Goal: Task Accomplishment & Management: Use online tool/utility

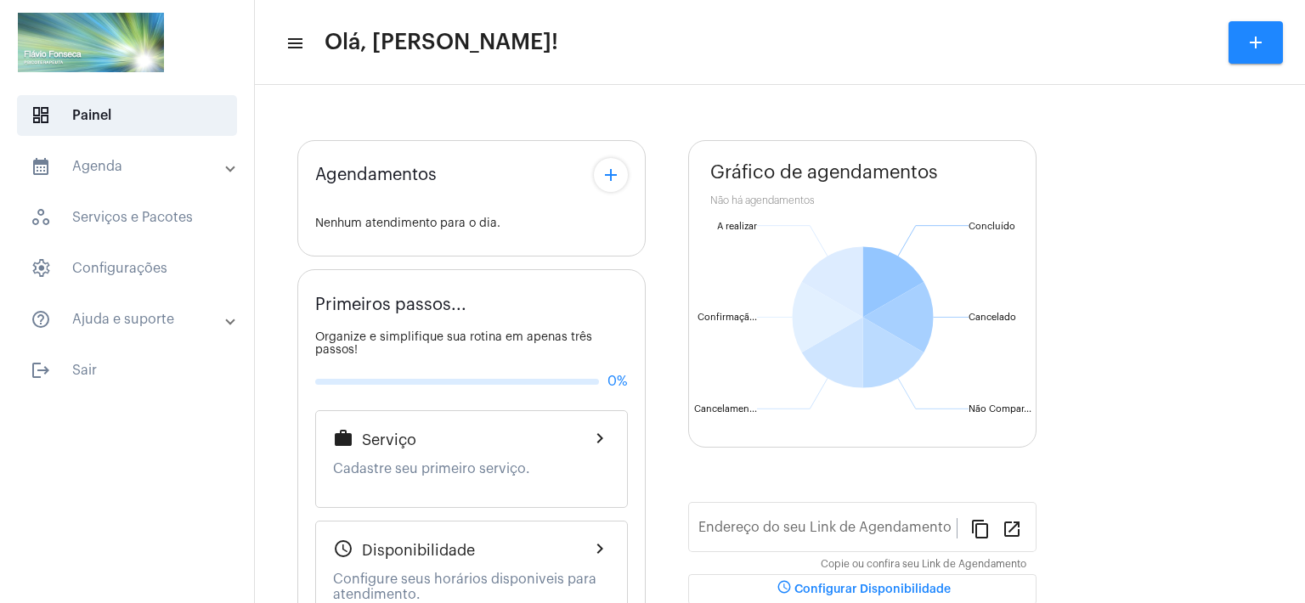
type input "[URL][DOMAIN_NAME]"
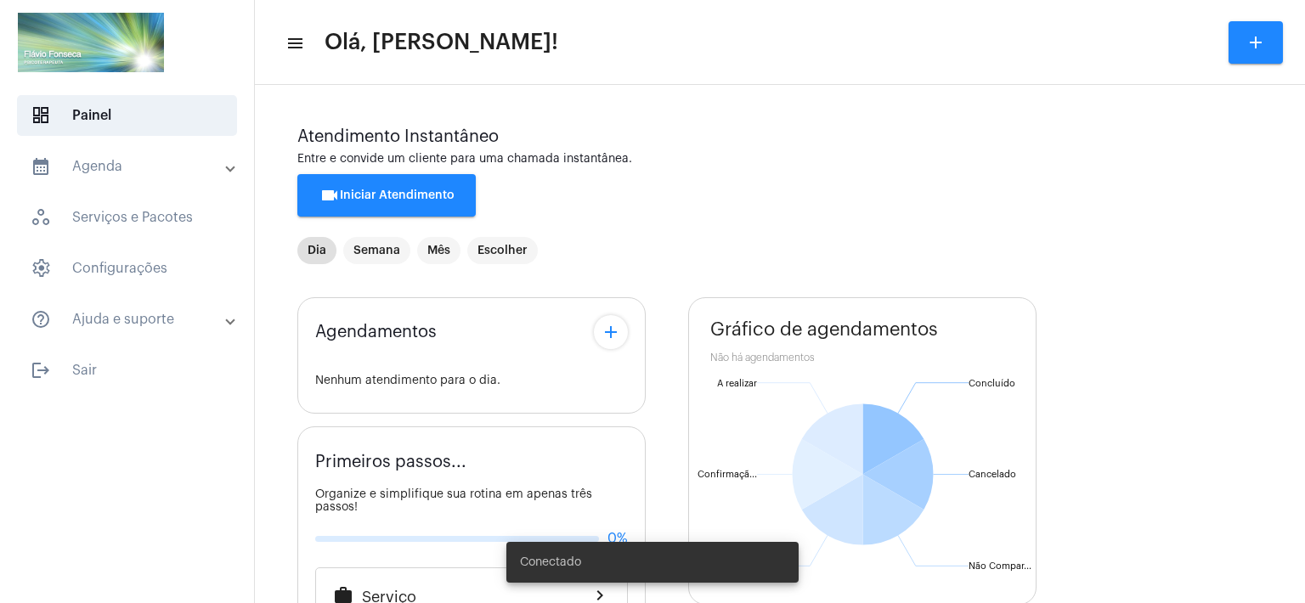
drag, startPoint x: 381, startPoint y: 194, endPoint x: 778, endPoint y: 109, distance: 406.5
click at [778, 109] on div "Atendimento Instantâneo Entre e convide um cliente para uma chamada instantânea…" at bounding box center [779, 534] width 1033 height 883
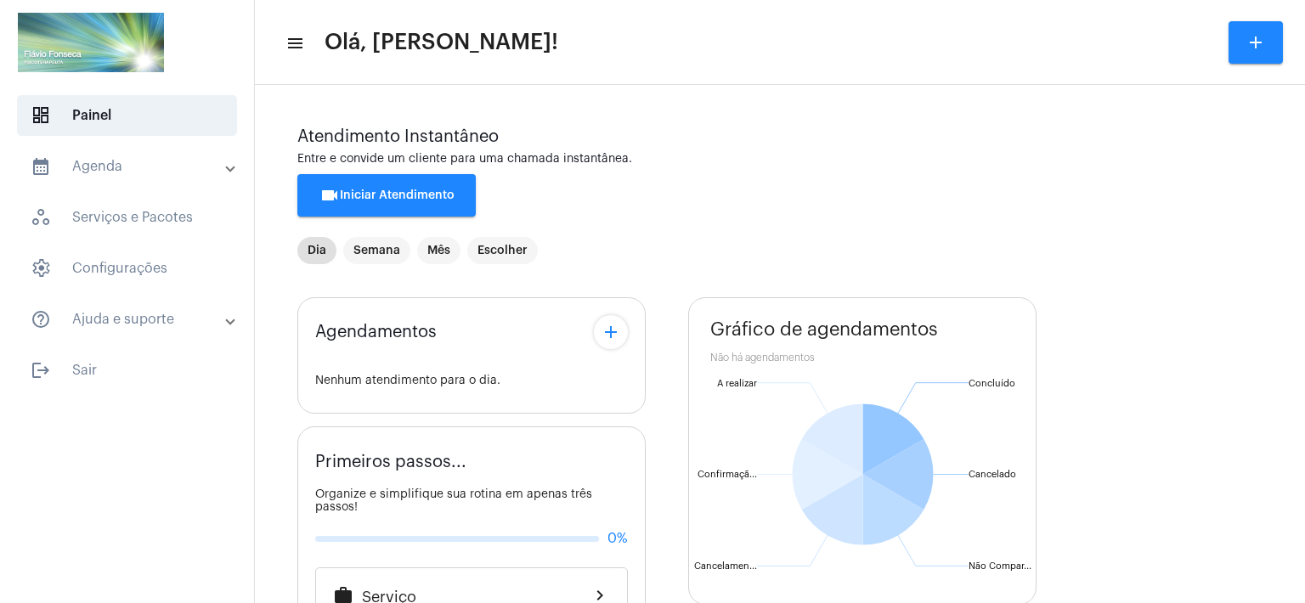
drag, startPoint x: 839, startPoint y: 8, endPoint x: 802, endPoint y: 29, distance: 42.6
click at [839, 8] on mat-toolbar "menu Olá, [PERSON_NAME]! add" at bounding box center [780, 42] width 1050 height 85
click at [425, 195] on span "videocam Iniciar Atendimento" at bounding box center [386, 195] width 135 height 12
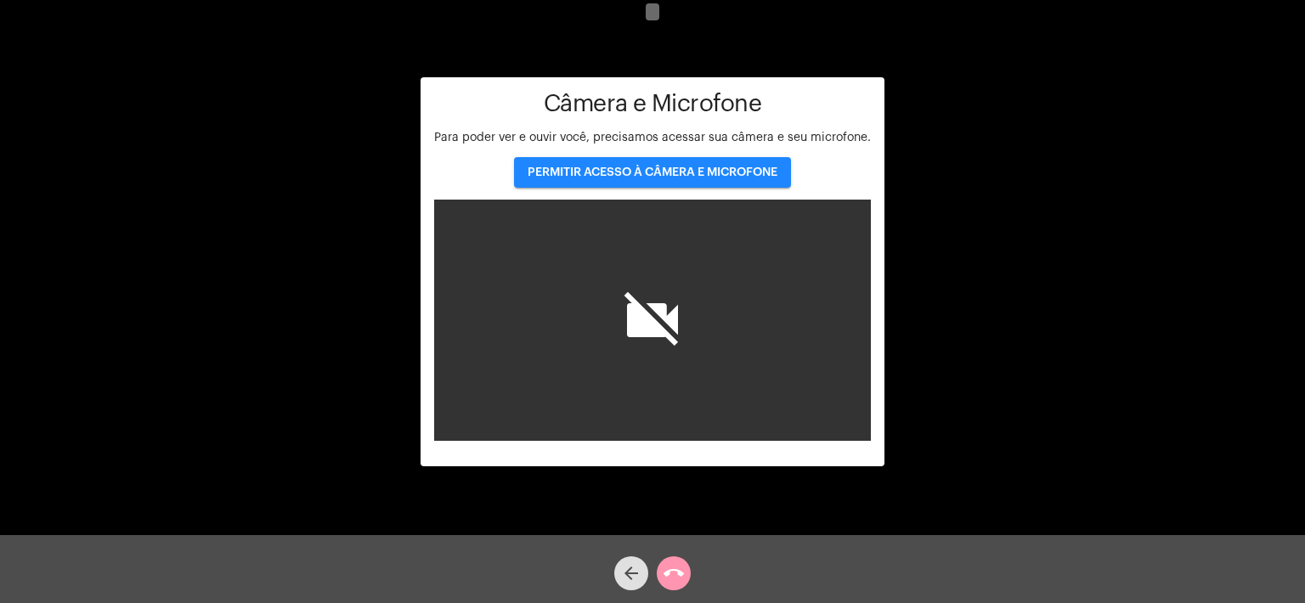
click at [646, 172] on span "PERMITIR ACESSO À CÂMERA E MICROFONE" at bounding box center [652, 172] width 250 height 12
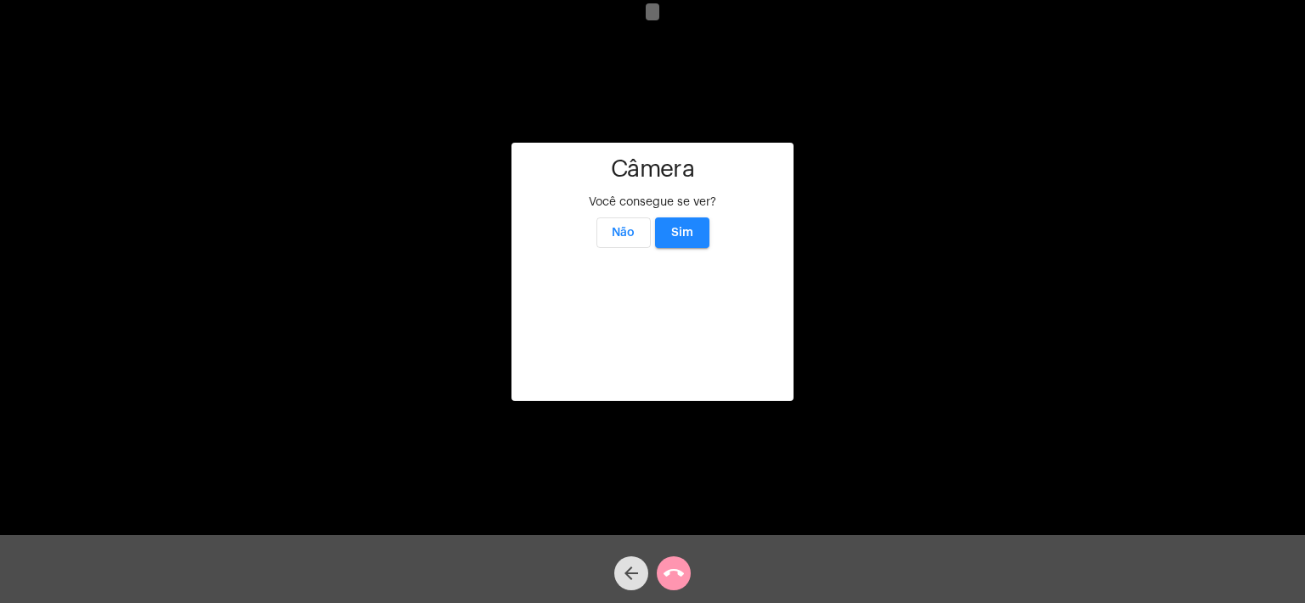
click at [676, 227] on span "Sim" at bounding box center [682, 233] width 22 height 12
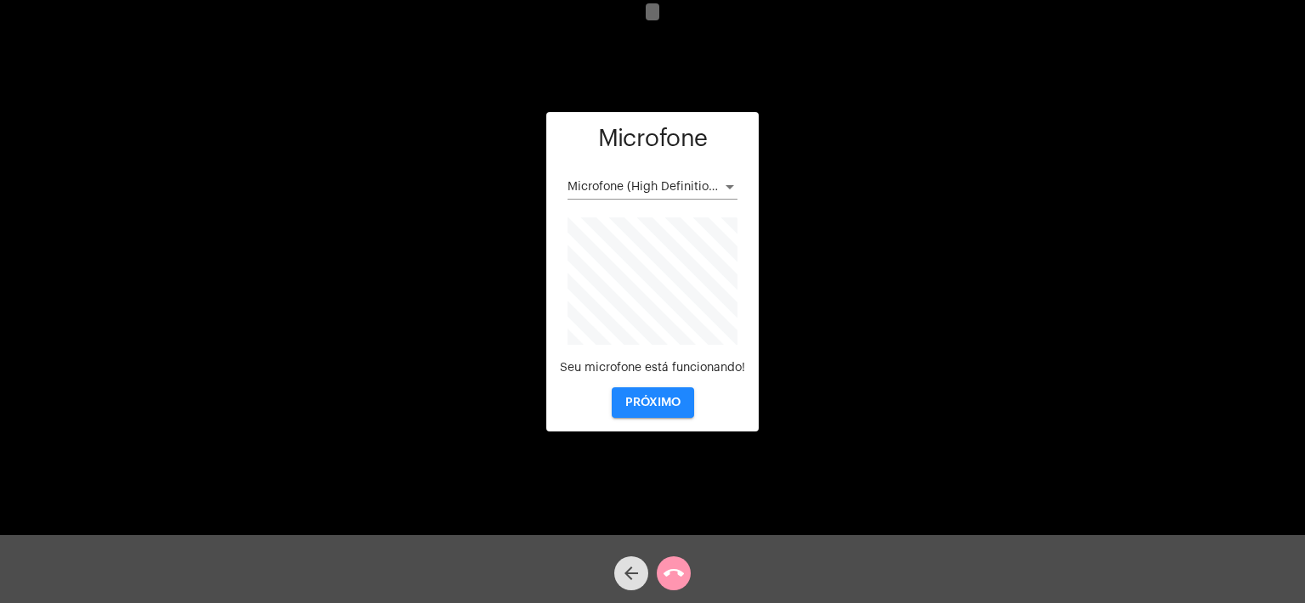
click at [642, 403] on span "PRÓXIMO" at bounding box center [652, 403] width 55 height 12
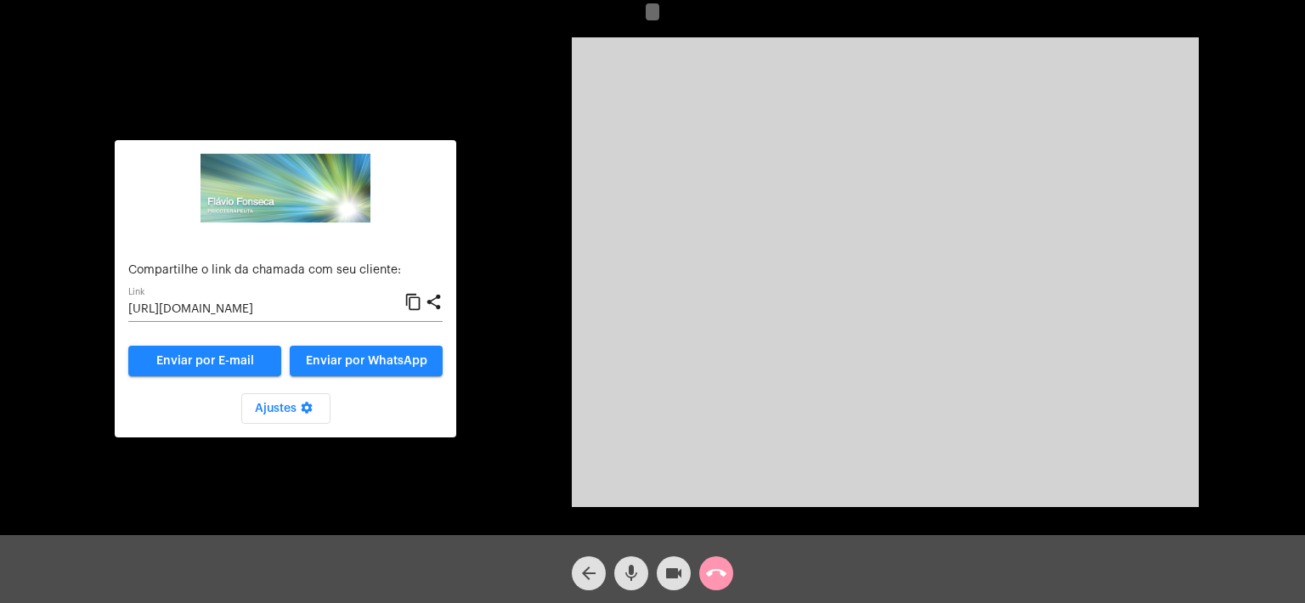
click at [245, 313] on input "[URL][DOMAIN_NAME]" at bounding box center [266, 310] width 276 height 14
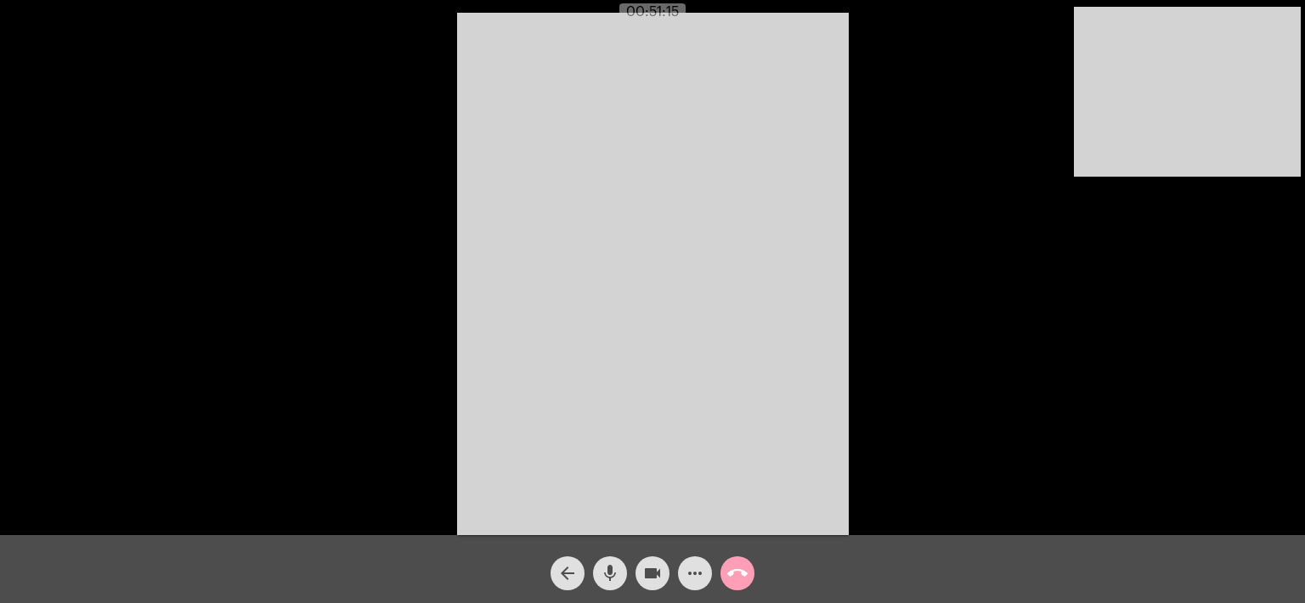
click at [744, 572] on mat-icon "call_end" at bounding box center [737, 573] width 20 height 20
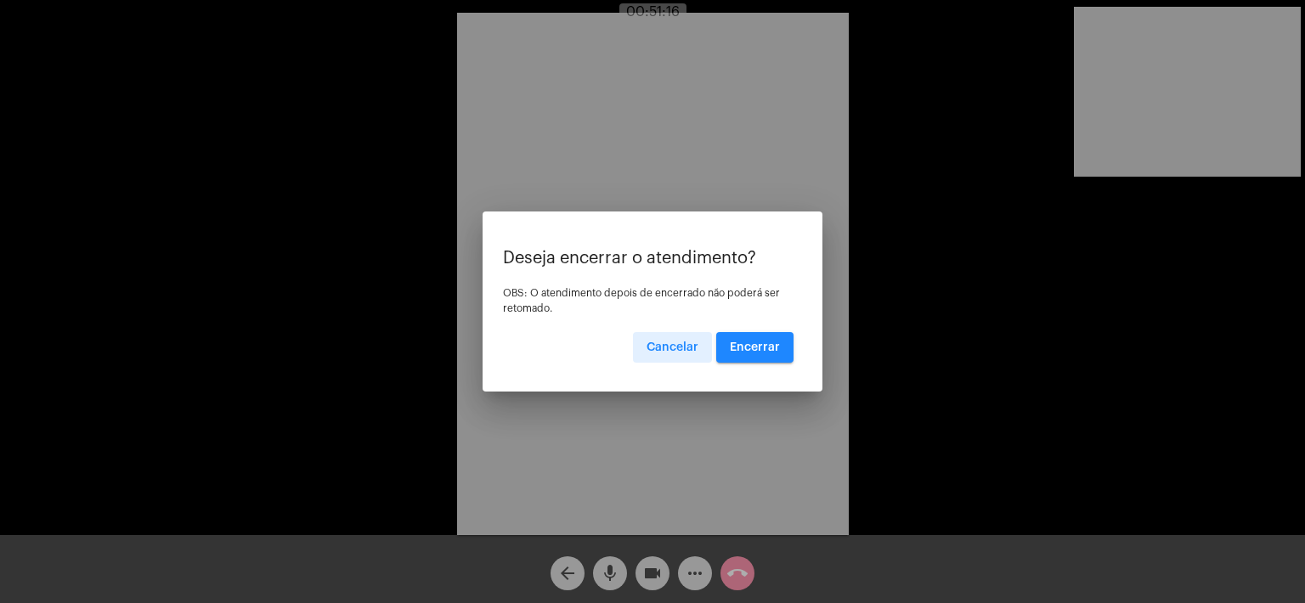
click at [748, 344] on span "Encerrar" at bounding box center [755, 347] width 50 height 12
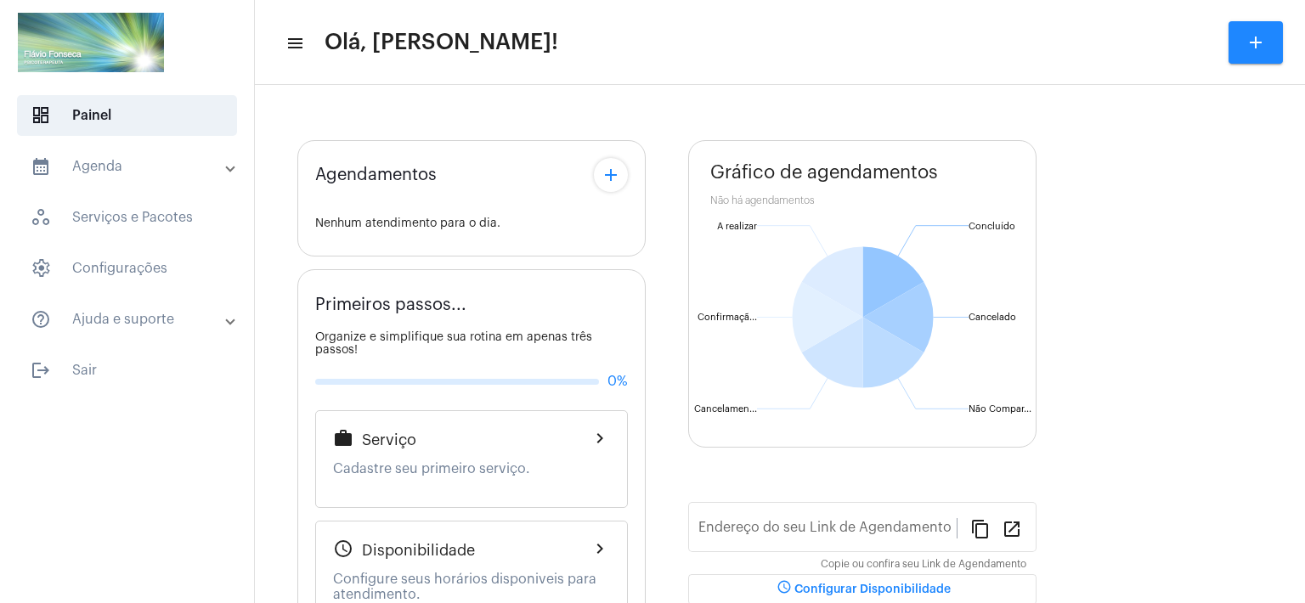
type input "[URL][DOMAIN_NAME]"
